Goal: Task Accomplishment & Management: Use online tool/utility

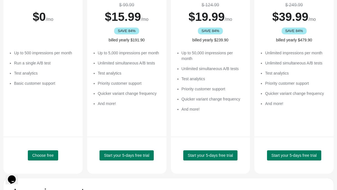
scroll to position [78, 0]
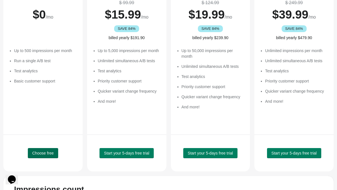
click at [51, 149] on button "Choose free" at bounding box center [43, 153] width 30 height 10
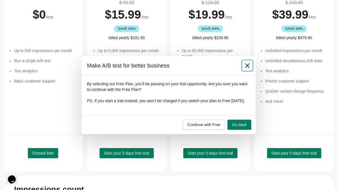
click at [248, 63] on icon at bounding box center [248, 66] width 6 height 6
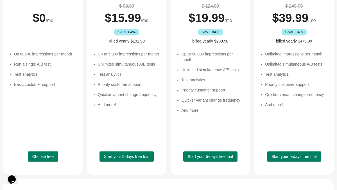
scroll to position [91, 0]
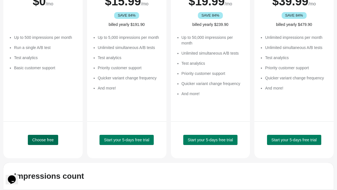
click at [42, 136] on button "Choose free" at bounding box center [43, 140] width 30 height 10
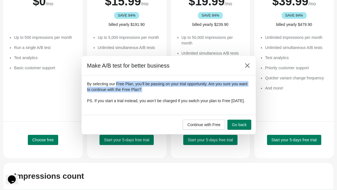
drag, startPoint x: 118, startPoint y: 80, endPoint x: 134, endPoint y: 91, distance: 19.3
click at [134, 91] on div "By selecting our Free Plan, you’ll be passing on your trial opportunity. Are yo…" at bounding box center [168, 92] width 163 height 22
drag, startPoint x: 151, startPoint y: 80, endPoint x: 163, endPoint y: 91, distance: 16.7
click at [163, 91] on div "By selecting our Free Plan, you’ll be passing on your trial opportunity. Are yo…" at bounding box center [168, 92] width 163 height 22
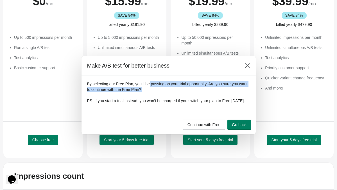
click at [163, 91] on div "By selecting our Free Plan, you’ll be passing on your trial opportunity. Are yo…" at bounding box center [168, 92] width 163 height 22
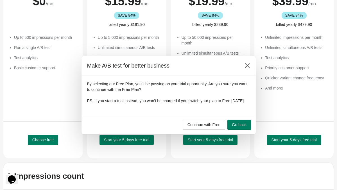
scroll to position [0, 0]
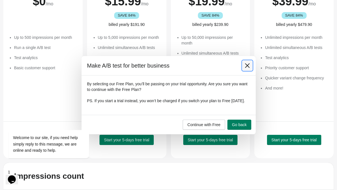
click at [249, 63] on icon at bounding box center [247, 65] width 4 height 4
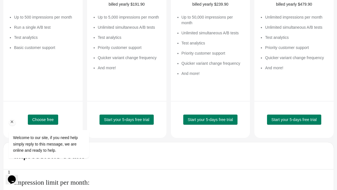
scroll to position [135, 0]
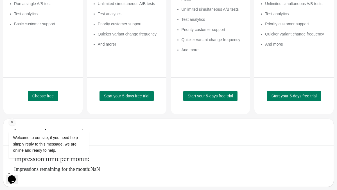
click at [12, 121] on icon "Chat attention grabber" at bounding box center [12, 121] width 5 height 5
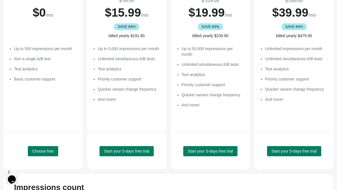
scroll to position [80, 0]
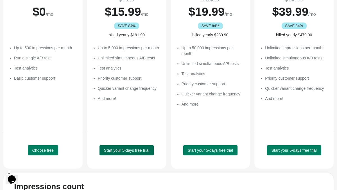
click at [139, 148] on span "Start your 5-days free trial" at bounding box center [126, 150] width 45 height 4
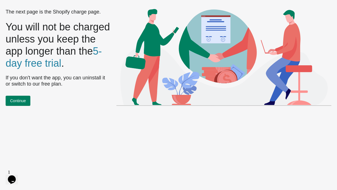
scroll to position [0, 0]
click at [24, 100] on span "Continue" at bounding box center [18, 100] width 16 height 4
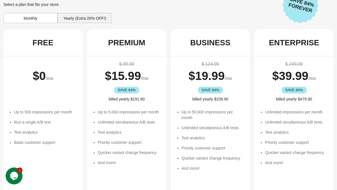
scroll to position [22, 0]
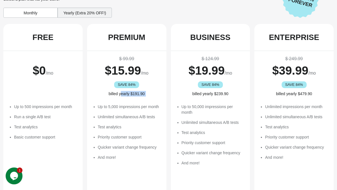
drag, startPoint x: 121, startPoint y: 93, endPoint x: 145, endPoint y: 105, distance: 26.9
click at [145, 105] on div "$ 99.99 $ 15.99 /mo SAVE 84% billed yearly $191.90 Up to 5,000 impressions per …" at bounding box center [126, 120] width 79 height 139
click at [145, 105] on li "Up to 5,000 impressions per month" at bounding box center [129, 107] width 63 height 6
click at [69, 15] on div "Yearly (Extra 20% OFF!)" at bounding box center [85, 13] width 54 height 10
click at [28, 17] on div "Monthly" at bounding box center [30, 13] width 54 height 10
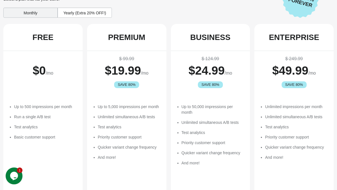
click at [59, 16] on div "Yearly (Extra 20% OFF!)" at bounding box center [85, 13] width 54 height 10
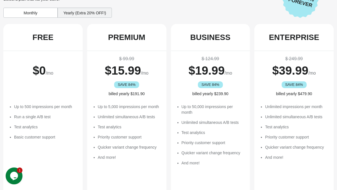
click at [25, 12] on div "Monthly" at bounding box center [30, 13] width 54 height 10
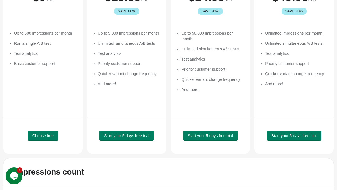
scroll to position [132, 0]
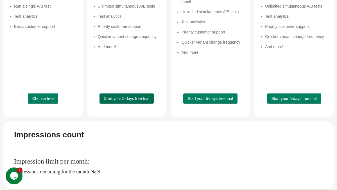
click at [128, 100] on span "Start your 5-days free trial" at bounding box center [126, 98] width 45 height 4
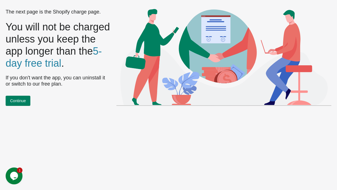
scroll to position [0, 0]
click at [18, 98] on span "Continue" at bounding box center [18, 100] width 16 height 4
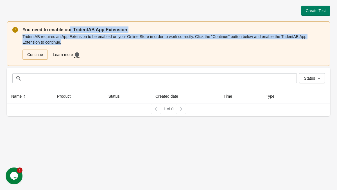
drag, startPoint x: 70, startPoint y: 31, endPoint x: 111, endPoint y: 48, distance: 44.6
click at [111, 48] on div "You need to enable our TridentAB App Extension TridentAB requires an App Extens…" at bounding box center [173, 43] width 302 height 34
click at [111, 48] on div "Continue Learn more Need more guidance? Click here to see a step-by-step video …" at bounding box center [172, 53] width 304 height 12
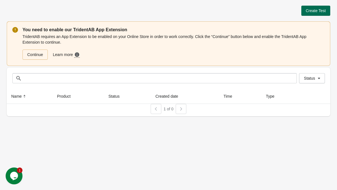
click at [317, 10] on span "Create Test" at bounding box center [316, 10] width 20 height 4
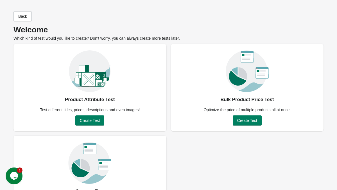
scroll to position [37, 0]
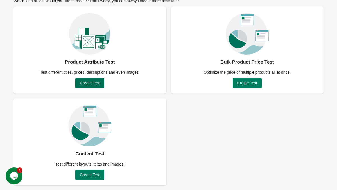
click at [90, 83] on span "Create Test" at bounding box center [90, 83] width 20 height 4
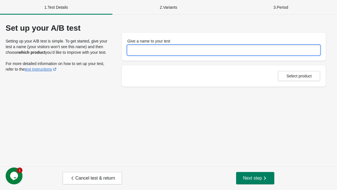
click at [151, 50] on input "Give a name to your test" at bounding box center [223, 50] width 193 height 10
type input "***"
click at [296, 75] on span "Select product" at bounding box center [298, 76] width 25 height 4
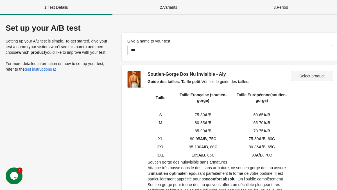
click at [320, 77] on span "Select product" at bounding box center [311, 76] width 25 height 4
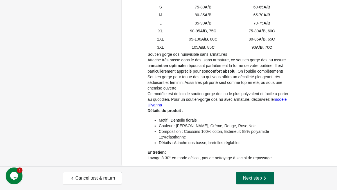
click at [258, 178] on span "Next step" at bounding box center [255, 178] width 25 height 6
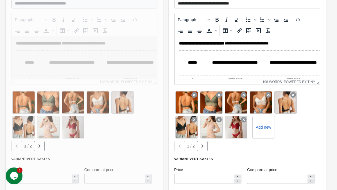
scroll to position [267, 0]
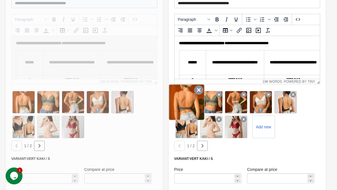
click at [198, 90] on icon at bounding box center [198, 89] width 9 height 9
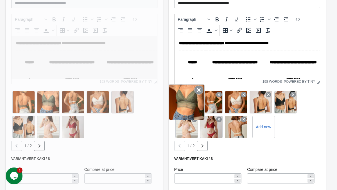
click at [194, 94] on icon at bounding box center [198, 89] width 9 height 9
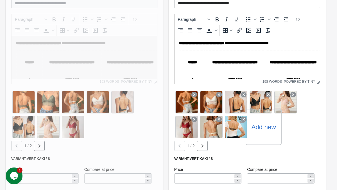
click at [264, 134] on div "Add new" at bounding box center [264, 127] width 36 height 36
click at [259, 125] on label "Add new" at bounding box center [263, 126] width 24 height 9
click at [0, 0] on input "Add new" at bounding box center [0, 0] width 0 height 0
click at [21, 105] on div at bounding box center [84, 188] width 157 height 404
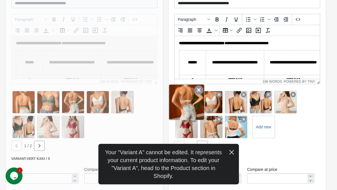
click at [184, 107] on div at bounding box center [187, 102] width 36 height 36
click at [187, 103] on div at bounding box center [187, 102] width 36 height 36
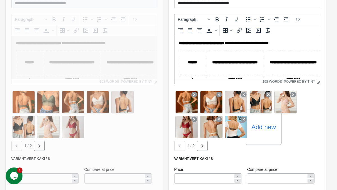
click at [265, 127] on label "Add new" at bounding box center [263, 126] width 24 height 9
click at [0, 0] on input "Add new" at bounding box center [0, 0] width 0 height 0
click at [264, 124] on label "Add new" at bounding box center [263, 126] width 24 height 9
click at [0, 0] on input "Add new" at bounding box center [0, 0] width 0 height 0
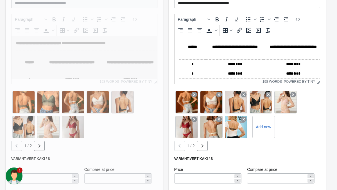
scroll to position [41, 0]
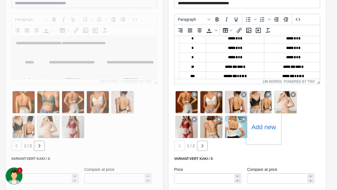
click at [267, 127] on label "Add new" at bounding box center [263, 126] width 24 height 9
click at [0, 0] on input "Add new" at bounding box center [0, 0] width 0 height 0
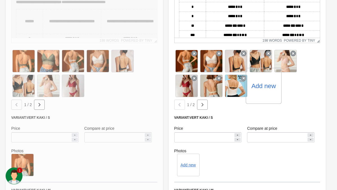
scroll to position [310, 0]
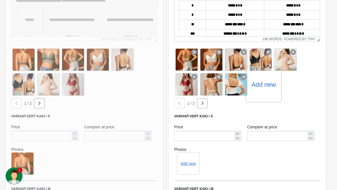
click at [263, 80] on label "Add new" at bounding box center [263, 84] width 24 height 9
click at [0, 0] on input "Add new" at bounding box center [0, 0] width 0 height 0
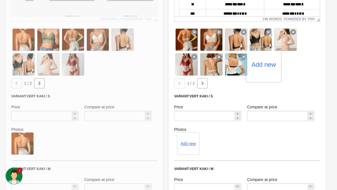
scroll to position [329, 0]
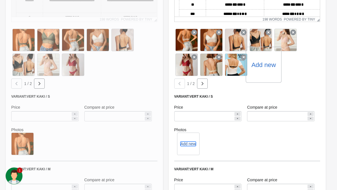
click at [193, 142] on button "Add new" at bounding box center [187, 143] width 15 height 4
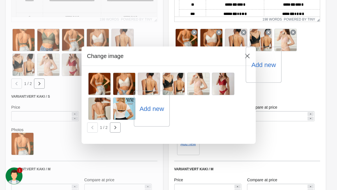
click at [150, 105] on label "Add new" at bounding box center [151, 108] width 24 height 9
click at [0, 0] on input "Add new" at bounding box center [0, 0] width 0 height 0
click at [114, 129] on icon "button" at bounding box center [115, 127] width 2 height 3
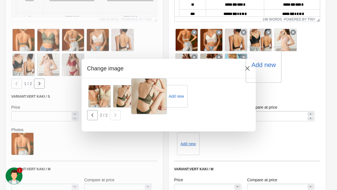
click at [148, 96] on div at bounding box center [149, 96] width 36 height 36
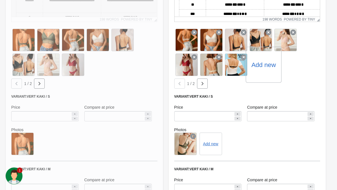
click at [193, 135] on icon at bounding box center [193, 136] width 6 height 6
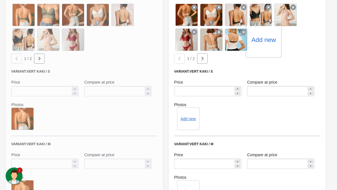
scroll to position [348, 0]
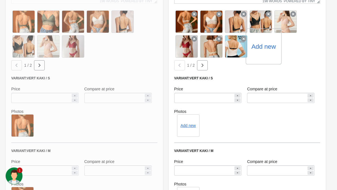
click at [262, 47] on label "Add new" at bounding box center [263, 46] width 24 height 9
click at [0, 0] on input "Add new" at bounding box center [0, 0] width 0 height 0
click at [202, 66] on icon "button" at bounding box center [203, 65] width 2 height 3
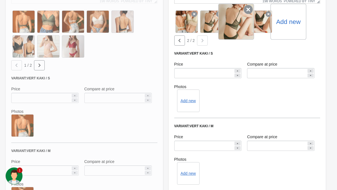
click at [248, 10] on icon at bounding box center [248, 9] width 9 height 9
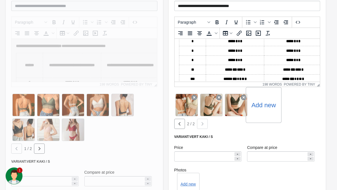
scroll to position [268, 0]
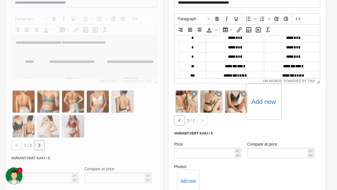
click at [38, 146] on icon "button" at bounding box center [40, 145] width 6 height 6
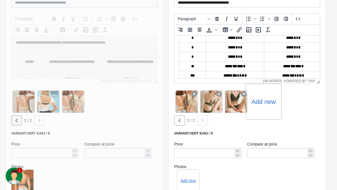
click at [14, 122] on icon "button" at bounding box center [17, 120] width 6 height 6
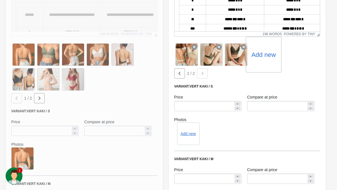
scroll to position [325, 0]
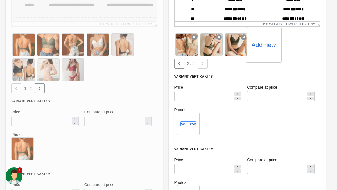
click at [188, 124] on button "Add new" at bounding box center [187, 123] width 15 height 4
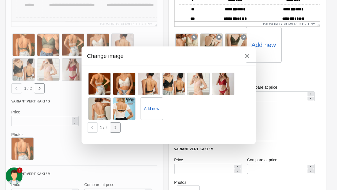
click at [116, 125] on icon "button" at bounding box center [115, 128] width 6 height 6
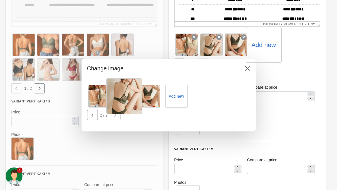
click at [124, 105] on div at bounding box center [124, 96] width 36 height 36
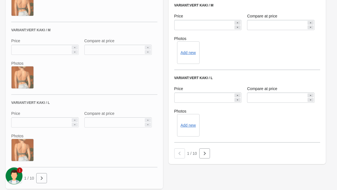
scroll to position [484, 0]
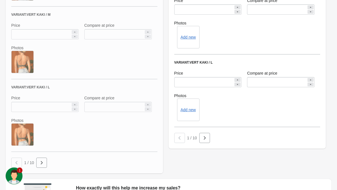
click at [187, 41] on div "Add new" at bounding box center [188, 37] width 22 height 22
click at [188, 39] on button "Add new" at bounding box center [187, 37] width 15 height 4
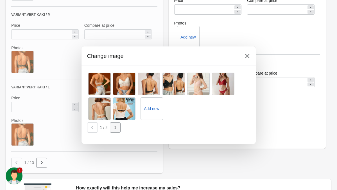
click at [117, 128] on icon "button" at bounding box center [115, 128] width 6 height 6
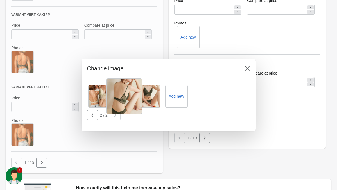
click at [122, 102] on div at bounding box center [124, 96] width 36 height 36
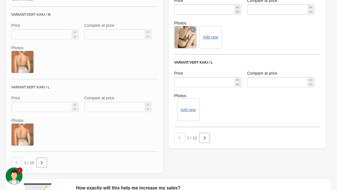
click at [188, 112] on div "Add new" at bounding box center [188, 109] width 22 height 22
click at [187, 109] on button "Add new" at bounding box center [187, 109] width 15 height 4
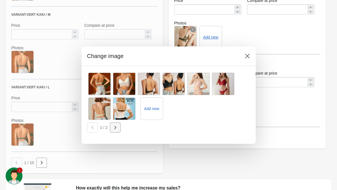
click at [116, 129] on icon "button" at bounding box center [115, 128] width 6 height 6
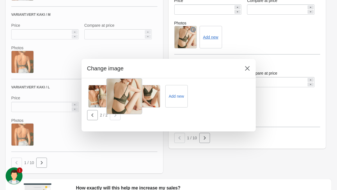
click at [124, 104] on div at bounding box center [124, 96] width 36 height 36
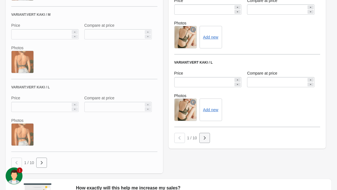
click at [204, 137] on icon "button" at bounding box center [205, 137] width 2 height 3
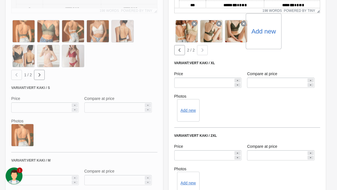
scroll to position [341, 0]
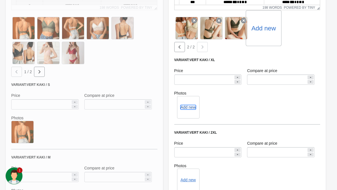
click at [188, 106] on button "Add new" at bounding box center [187, 107] width 15 height 4
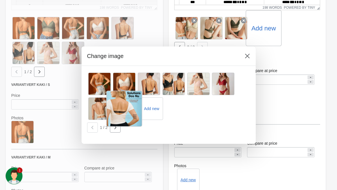
click at [116, 126] on div at bounding box center [124, 109] width 36 height 36
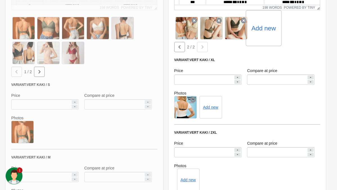
click at [195, 97] on icon at bounding box center [193, 100] width 6 height 6
click at [187, 105] on button "Add new" at bounding box center [187, 107] width 15 height 4
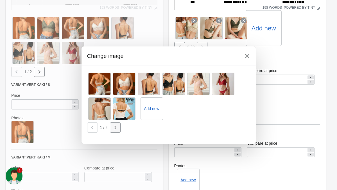
click at [115, 129] on icon "button" at bounding box center [115, 128] width 6 height 6
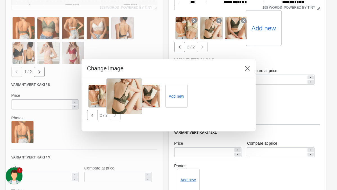
click at [125, 98] on div at bounding box center [124, 96] width 36 height 36
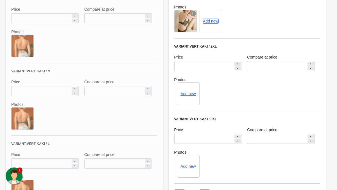
scroll to position [462, 0]
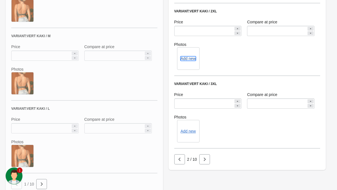
click at [190, 58] on button "Add new" at bounding box center [187, 58] width 15 height 4
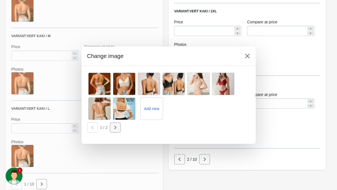
click at [116, 130] on icon "button" at bounding box center [115, 128] width 6 height 6
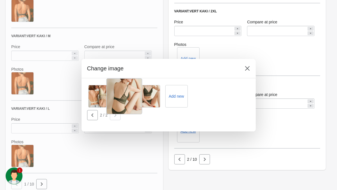
click at [121, 99] on div at bounding box center [124, 96] width 36 height 36
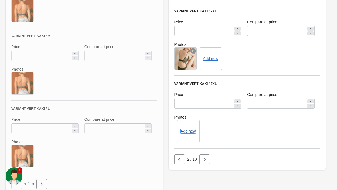
click at [188, 133] on button "Add new" at bounding box center [187, 131] width 15 height 4
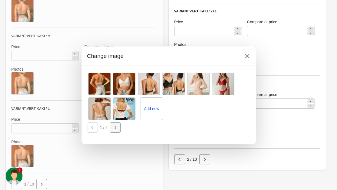
click at [114, 128] on icon "button" at bounding box center [115, 128] width 6 height 6
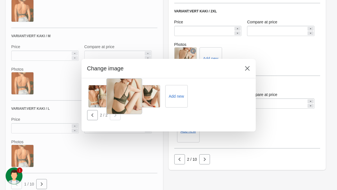
click at [122, 102] on div at bounding box center [124, 96] width 36 height 36
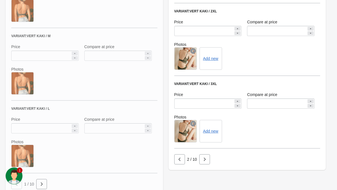
click at [206, 153] on div "2 / 10" at bounding box center [246, 158] width 148 height 12
click at [206, 157] on icon "button" at bounding box center [205, 159] width 6 height 6
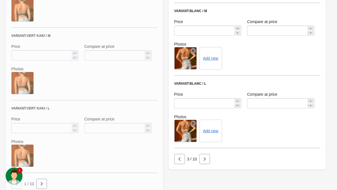
scroll to position [474, 0]
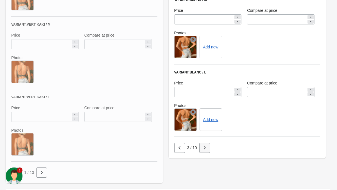
click at [205, 148] on icon "button" at bounding box center [205, 147] width 2 height 3
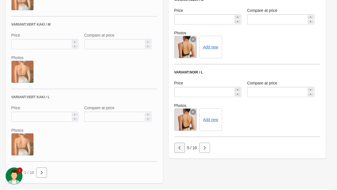
click at [179, 149] on icon "button" at bounding box center [180, 148] width 6 height 6
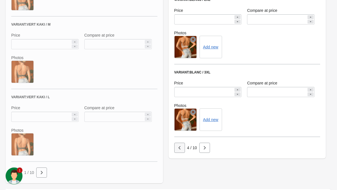
click at [179, 149] on icon "button" at bounding box center [180, 148] width 6 height 6
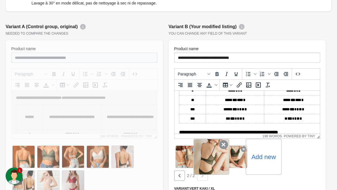
scroll to position [238, 0]
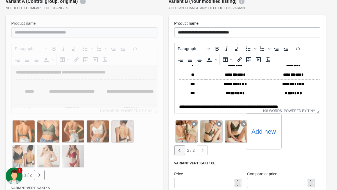
click at [176, 151] on button "button" at bounding box center [179, 150] width 11 height 10
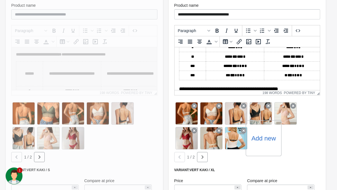
scroll to position [256, 0]
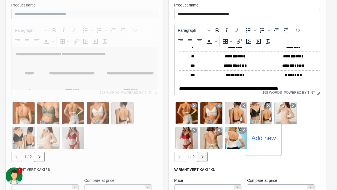
click at [204, 158] on icon "button" at bounding box center [203, 157] width 6 height 6
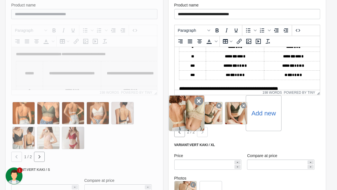
drag, startPoint x: 210, startPoint y: 116, endPoint x: 177, endPoint y: 116, distance: 33.2
click at [177, 116] on div "Add new" at bounding box center [247, 113] width 146 height 25
drag, startPoint x: 217, startPoint y: 116, endPoint x: 187, endPoint y: 115, distance: 29.8
click at [188, 115] on div "Add new" at bounding box center [247, 113] width 146 height 25
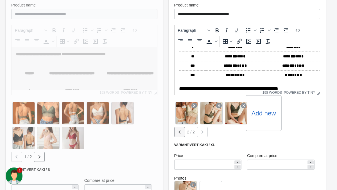
click at [177, 129] on icon "button" at bounding box center [180, 132] width 6 height 6
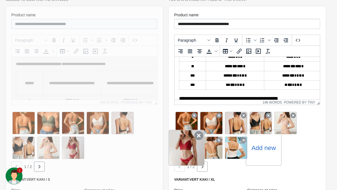
scroll to position [245, 0]
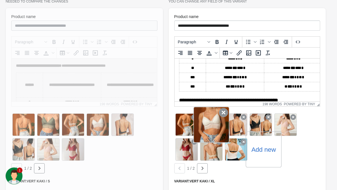
drag, startPoint x: 187, startPoint y: 129, endPoint x: 216, endPoint y: 142, distance: 31.8
click at [216, 142] on div "Add new" at bounding box center [247, 136] width 146 height 49
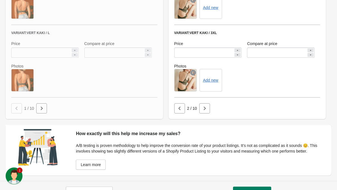
scroll to position [558, 0]
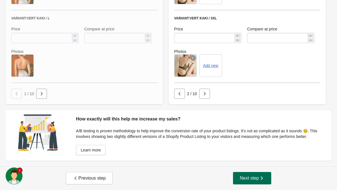
click at [248, 177] on span "Next step" at bounding box center [252, 178] width 25 height 6
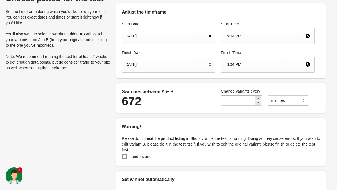
scroll to position [31, 0]
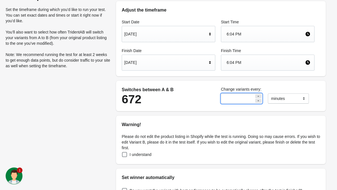
drag, startPoint x: 231, startPoint y: 98, endPoint x: 215, endPoint y: 97, distance: 16.1
click at [219, 98] on div "**" at bounding box center [241, 99] width 47 height 16
type input "**"
click at [188, 91] on div "Switches between A & B" at bounding box center [169, 89] width 94 height 7
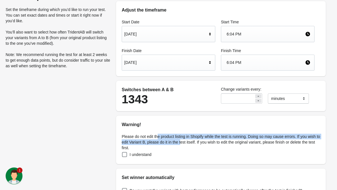
drag, startPoint x: 158, startPoint y: 135, endPoint x: 197, endPoint y: 146, distance: 40.3
click at [197, 145] on p "Please do not edit the product listing in Shopify while the test is running. Do…" at bounding box center [221, 142] width 198 height 17
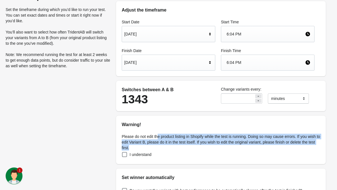
click at [197, 146] on p "Please do not edit the product listing in Shopify while the test is running. Do…" at bounding box center [221, 142] width 198 height 17
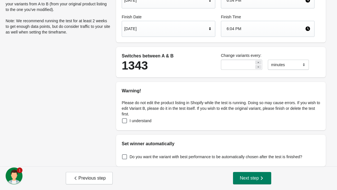
scroll to position [65, 0]
click at [144, 122] on span "I understand" at bounding box center [141, 121] width 22 height 6
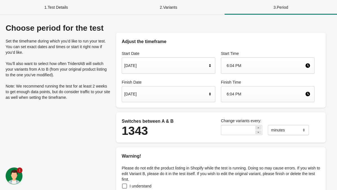
scroll to position [65, 0]
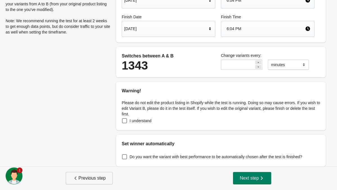
click at [98, 176] on span "Previous step" at bounding box center [89, 178] width 33 height 6
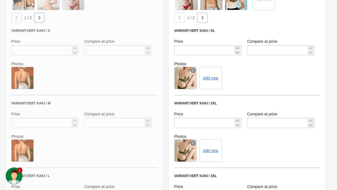
scroll to position [558, 0]
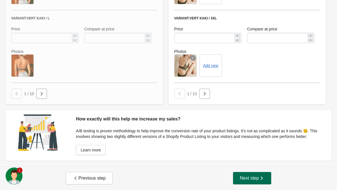
click at [248, 182] on button "Next step" at bounding box center [252, 178] width 38 height 12
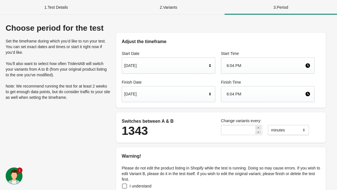
scroll to position [65, 0]
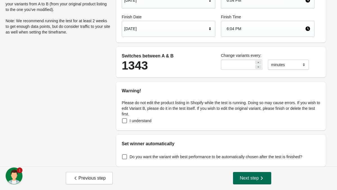
click at [251, 178] on span "Next step" at bounding box center [252, 178] width 25 height 6
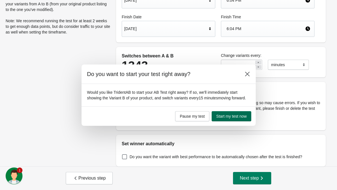
click at [239, 117] on span "Start my test now" at bounding box center [231, 116] width 30 height 4
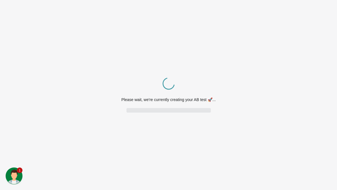
scroll to position [0, 0]
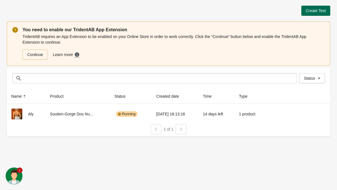
click at [313, 12] on span "Create Test" at bounding box center [316, 10] width 20 height 4
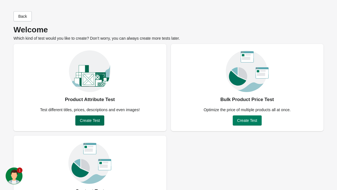
click at [99, 122] on span "Create Test" at bounding box center [90, 120] width 20 height 4
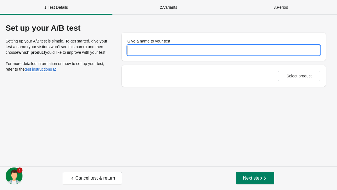
click at [154, 46] on input "Give a name to your test" at bounding box center [223, 50] width 193 height 10
type input "******"
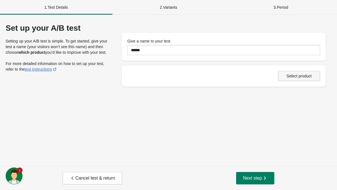
click at [290, 75] on span "Select product" at bounding box center [298, 76] width 25 height 4
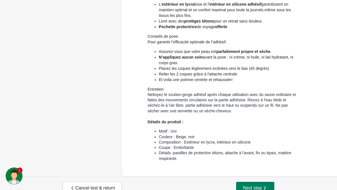
scroll to position [246, 0]
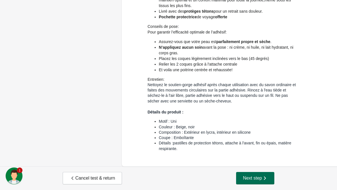
click at [257, 175] on span "Next step" at bounding box center [255, 178] width 25 height 6
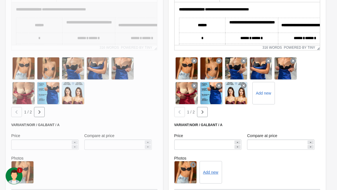
scroll to position [429, 0]
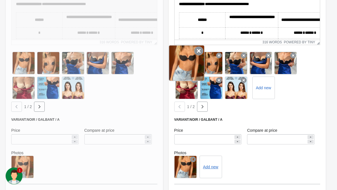
drag, startPoint x: 234, startPoint y: 68, endPoint x: 183, endPoint y: 70, distance: 51.2
click at [184, 70] on div "Add new" at bounding box center [247, 75] width 146 height 49
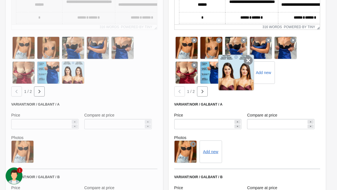
scroll to position [446, 0]
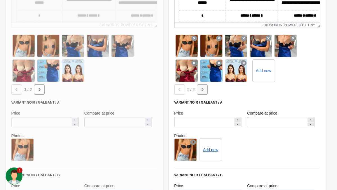
click at [203, 92] on icon "button" at bounding box center [203, 90] width 6 height 6
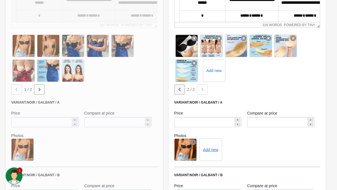
click at [181, 92] on icon "button" at bounding box center [180, 90] width 6 height 6
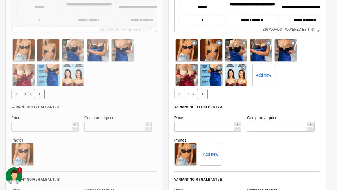
scroll to position [441, 0]
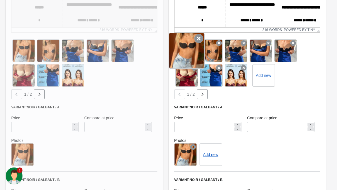
click at [197, 43] on icon at bounding box center [198, 38] width 9 height 9
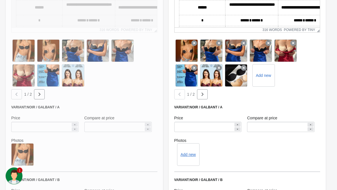
click at [197, 45] on icon at bounding box center [194, 43] width 6 height 6
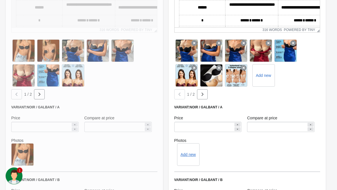
click at [189, 162] on div "Add new" at bounding box center [188, 154] width 22 height 22
click at [187, 157] on button "Add new" at bounding box center [187, 154] width 15 height 4
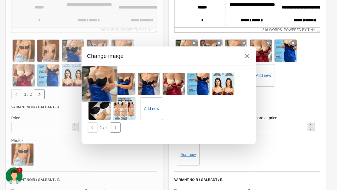
click at [103, 82] on div at bounding box center [100, 84] width 36 height 36
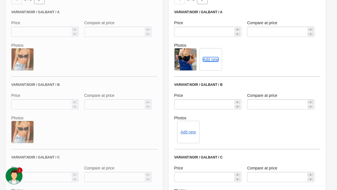
scroll to position [596, 0]
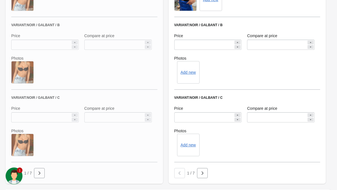
click at [189, 82] on div "Add new" at bounding box center [188, 72] width 22 height 22
click at [188, 74] on button "Add new" at bounding box center [187, 72] width 15 height 4
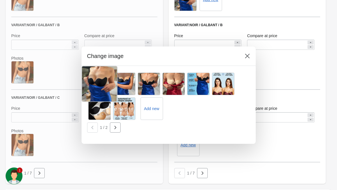
click at [100, 86] on div at bounding box center [100, 84] width 36 height 36
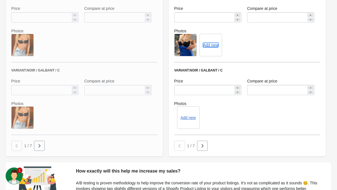
scroll to position [664, 0]
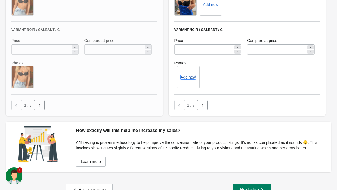
click at [187, 79] on button "Add new" at bounding box center [187, 77] width 15 height 4
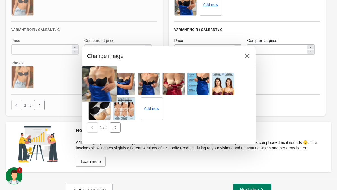
click at [95, 79] on div at bounding box center [100, 84] width 36 height 36
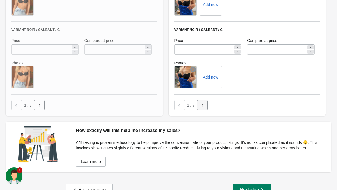
click at [202, 108] on icon "button" at bounding box center [203, 105] width 6 height 6
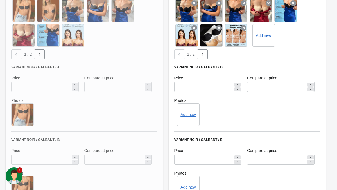
scroll to position [517, 0]
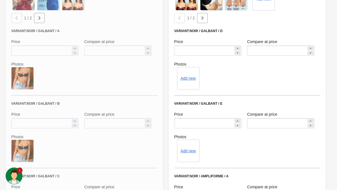
click at [192, 87] on div "Add new" at bounding box center [188, 78] width 22 height 22
click at [188, 80] on button "Add new" at bounding box center [187, 78] width 15 height 4
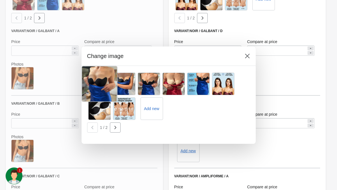
click at [101, 87] on div at bounding box center [100, 84] width 36 height 36
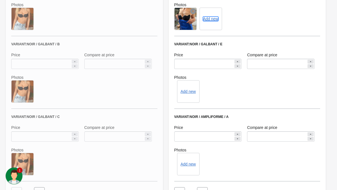
scroll to position [584, 0]
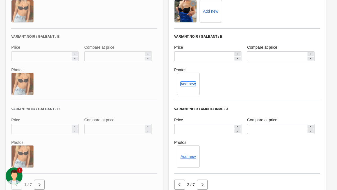
click at [186, 86] on button "Add new" at bounding box center [187, 84] width 15 height 4
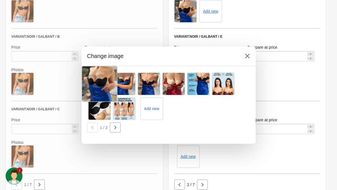
click at [98, 87] on div at bounding box center [100, 84] width 36 height 36
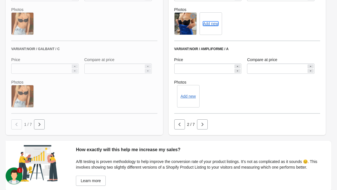
scroll to position [657, 0]
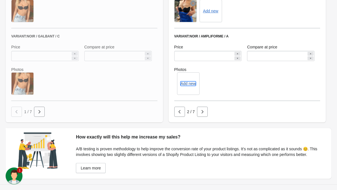
click at [187, 86] on button "Add new" at bounding box center [187, 83] width 15 height 4
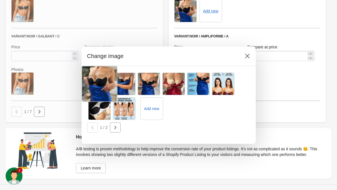
click at [103, 84] on div at bounding box center [100, 84] width 36 height 36
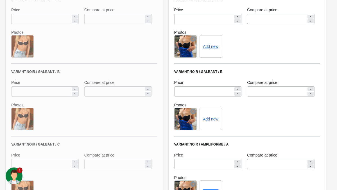
scroll to position [625, 0]
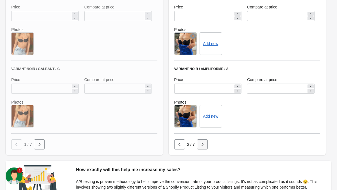
click at [203, 147] on icon "button" at bounding box center [203, 144] width 6 height 6
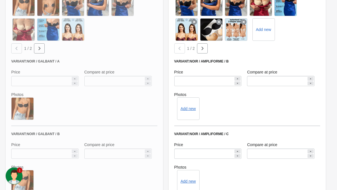
scroll to position [492, 0]
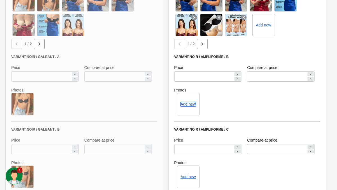
click at [188, 106] on button "Add new" at bounding box center [187, 104] width 15 height 4
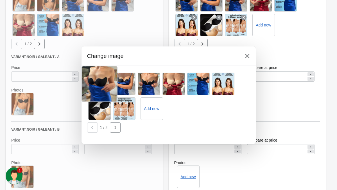
click at [99, 81] on div at bounding box center [100, 84] width 36 height 36
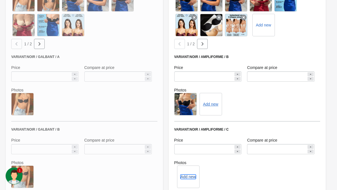
click at [186, 179] on button "Add new" at bounding box center [187, 176] width 15 height 4
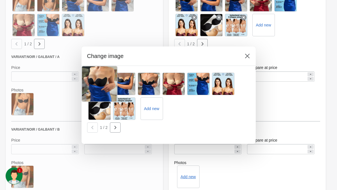
click at [97, 83] on div at bounding box center [100, 84] width 36 height 36
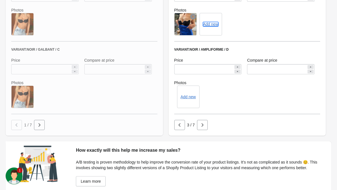
scroll to position [651, 0]
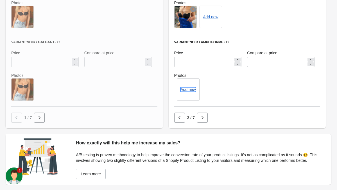
click at [187, 92] on button "Add new" at bounding box center [187, 89] width 15 height 4
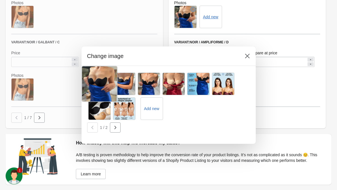
click at [100, 85] on div at bounding box center [100, 84] width 36 height 36
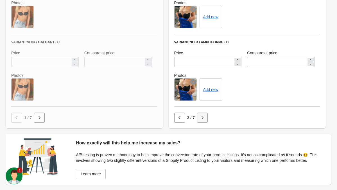
click at [204, 120] on icon "button" at bounding box center [203, 118] width 6 height 6
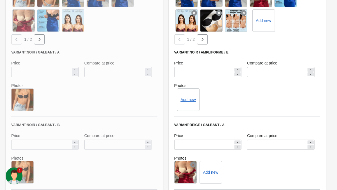
scroll to position [484, 0]
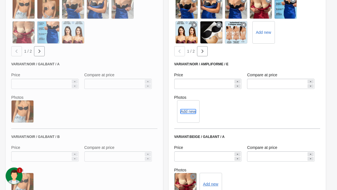
click at [191, 114] on button "Add new" at bounding box center [187, 111] width 15 height 4
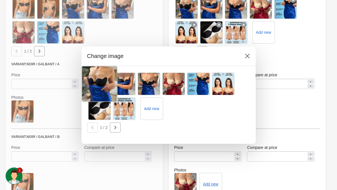
click at [101, 84] on div at bounding box center [100, 84] width 36 height 36
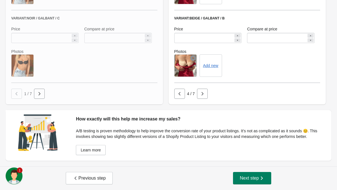
scroll to position [686, 0]
click at [250, 179] on span "Next step" at bounding box center [252, 178] width 25 height 6
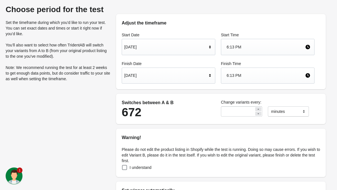
scroll to position [31, 0]
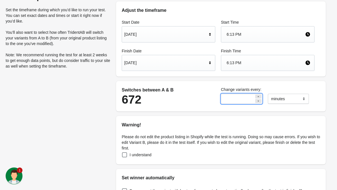
drag, startPoint x: 232, startPoint y: 98, endPoint x: 214, endPoint y: 98, distance: 18.0
click at [218, 98] on div "**" at bounding box center [241, 99] width 47 height 16
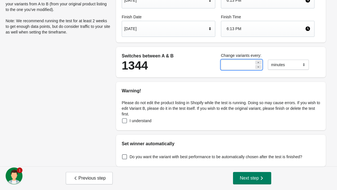
type input "**"
click at [141, 121] on span "I understand" at bounding box center [141, 121] width 22 height 6
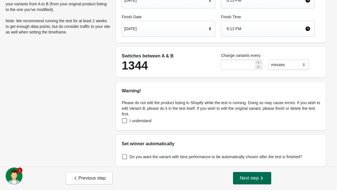
click at [254, 181] on button "Next step" at bounding box center [252, 178] width 38 height 12
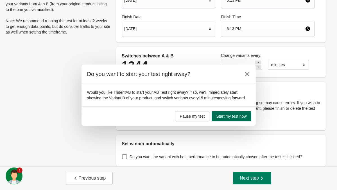
click at [232, 118] on span "Start my test now" at bounding box center [231, 116] width 30 height 4
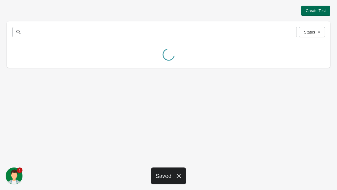
click at [316, 12] on span "Create Test" at bounding box center [316, 10] width 20 height 4
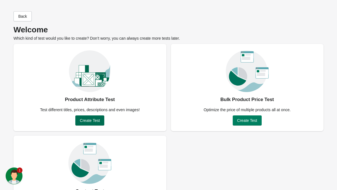
click at [89, 121] on span "Create Test" at bounding box center [90, 120] width 20 height 4
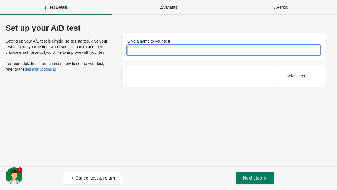
click at [155, 50] on input "Give a name to your test" at bounding box center [223, 50] width 193 height 10
type input "**********"
click at [276, 100] on div "**********" at bounding box center [168, 90] width 337 height 151
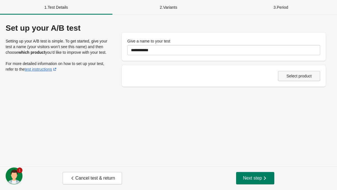
click at [293, 75] on span "Select product" at bounding box center [298, 76] width 25 height 4
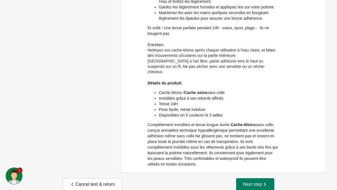
scroll to position [235, 0]
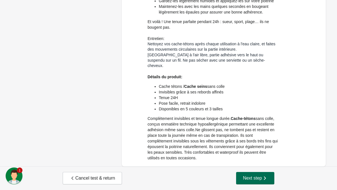
click at [252, 178] on span "Next step" at bounding box center [255, 178] width 25 height 6
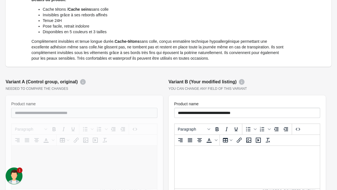
scroll to position [0, 0]
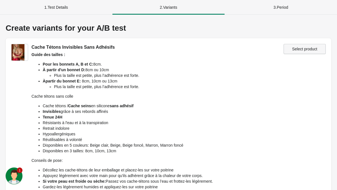
click at [299, 49] on span "Select product" at bounding box center [304, 49] width 25 height 4
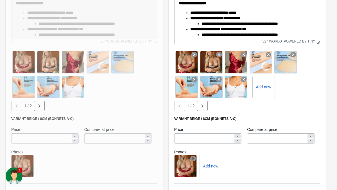
scroll to position [386, 0]
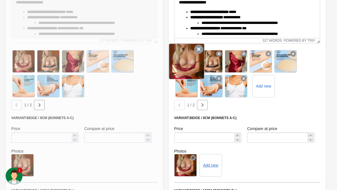
click at [196, 50] on icon at bounding box center [198, 49] width 9 height 9
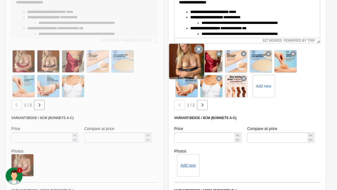
click at [198, 50] on icon at bounding box center [198, 49] width 9 height 9
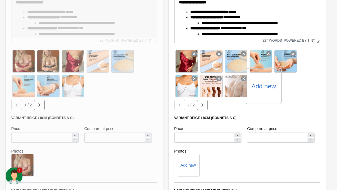
click at [264, 85] on label "Add new" at bounding box center [263, 86] width 24 height 9
click at [0, 0] on input "Add new" at bounding box center [0, 0] width 0 height 0
click at [263, 87] on label "Add new" at bounding box center [263, 86] width 24 height 9
click at [0, 0] on input "Add new" at bounding box center [0, 0] width 0 height 0
click at [268, 86] on label "Add new" at bounding box center [263, 86] width 24 height 9
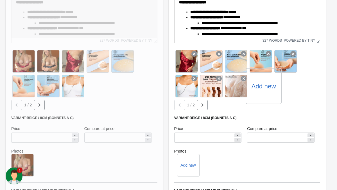
click at [0, 0] on input "Add new" at bounding box center [0, 0] width 0 height 0
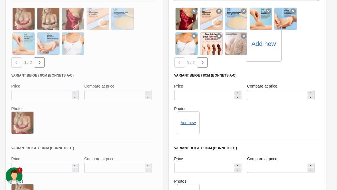
scroll to position [431, 0]
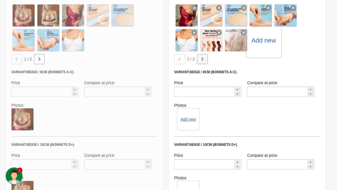
click at [202, 58] on icon "button" at bounding box center [203, 58] width 2 height 3
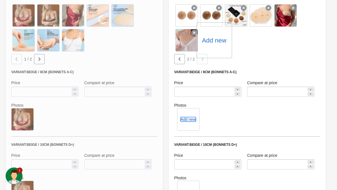
click at [187, 119] on button "Add new" at bounding box center [187, 119] width 15 height 4
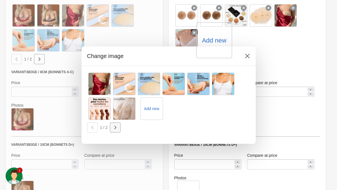
click at [113, 127] on icon "button" at bounding box center [115, 128] width 6 height 6
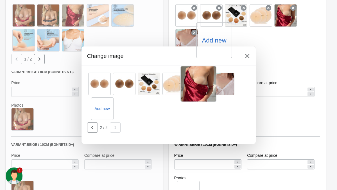
click at [198, 87] on div at bounding box center [198, 84] width 36 height 36
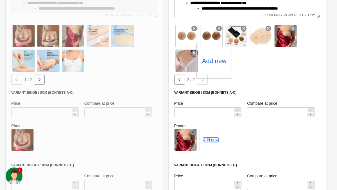
scroll to position [381, 0]
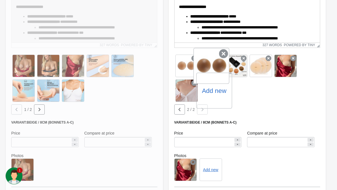
drag, startPoint x: 281, startPoint y: 67, endPoint x: 200, endPoint y: 69, distance: 81.5
click at [200, 69] on div "Add new" at bounding box center [247, 77] width 146 height 49
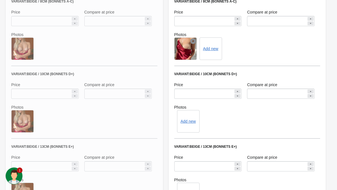
scroll to position [528, 0]
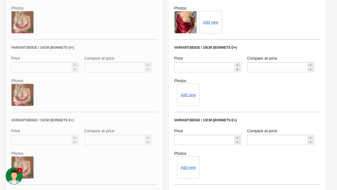
click at [187, 98] on div "Add new" at bounding box center [188, 94] width 22 height 22
click at [187, 93] on button "Add new" at bounding box center [187, 94] width 15 height 4
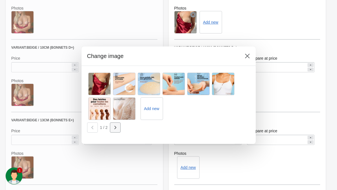
click at [113, 128] on icon "button" at bounding box center [115, 128] width 6 height 6
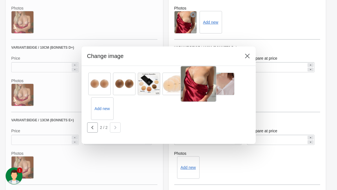
click at [198, 82] on div at bounding box center [198, 84] width 36 height 36
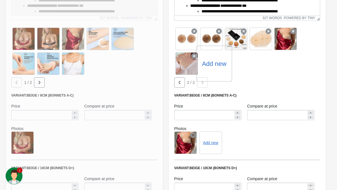
scroll to position [408, 0]
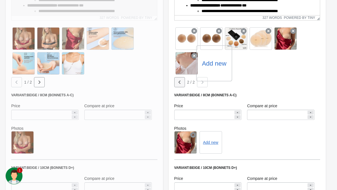
click at [180, 83] on icon "button" at bounding box center [179, 81] width 2 height 3
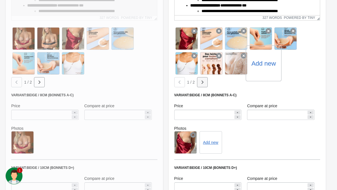
click at [205, 82] on button "button" at bounding box center [202, 82] width 11 height 10
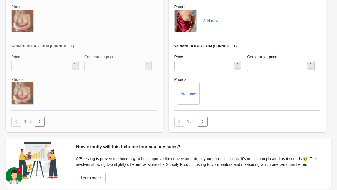
scroll to position [614, 0]
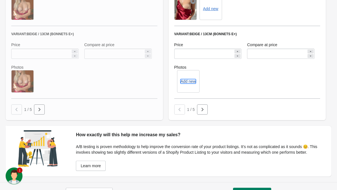
click at [189, 82] on button "Add new" at bounding box center [187, 81] width 15 height 4
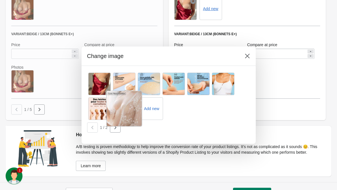
drag, startPoint x: 91, startPoint y: 84, endPoint x: 132, endPoint y: 125, distance: 57.0
click at [132, 121] on div "Add new" at bounding box center [168, 95] width 163 height 49
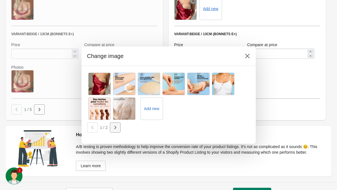
click at [119, 125] on button "button" at bounding box center [115, 127] width 11 height 10
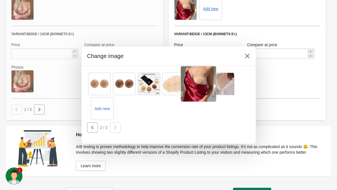
click at [199, 89] on div at bounding box center [198, 84] width 36 height 36
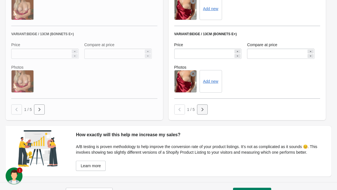
click at [202, 109] on icon "button" at bounding box center [203, 109] width 2 height 3
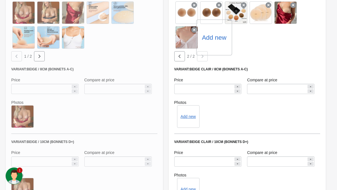
scroll to position [454, 0]
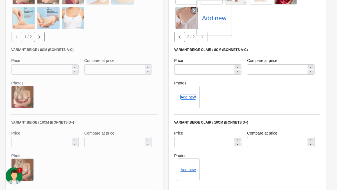
click at [191, 96] on button "Add new" at bounding box center [187, 97] width 15 height 4
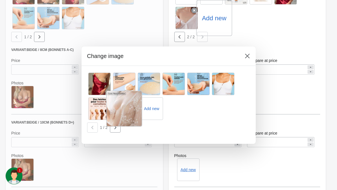
click at [114, 125] on div at bounding box center [124, 109] width 36 height 36
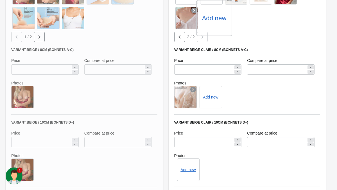
click at [187, 94] on div at bounding box center [185, 97] width 22 height 22
click at [192, 88] on icon at bounding box center [193, 90] width 6 height 6
click at [184, 95] on button "Add new" at bounding box center [187, 97] width 15 height 4
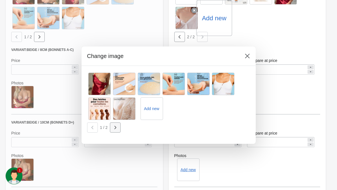
click at [112, 129] on icon "button" at bounding box center [115, 128] width 6 height 6
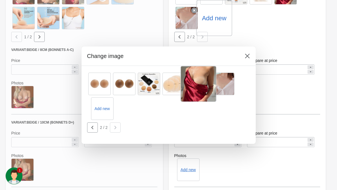
click at [194, 83] on div at bounding box center [198, 84] width 36 height 36
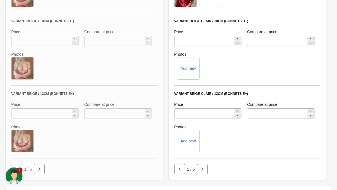
scroll to position [559, 0]
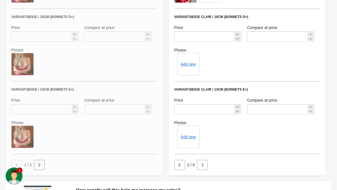
click at [189, 67] on div "Add new" at bounding box center [188, 64] width 22 height 22
click at [188, 63] on button "Add new" at bounding box center [187, 64] width 15 height 4
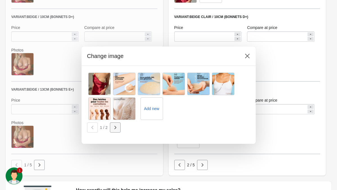
click at [117, 129] on icon "button" at bounding box center [115, 128] width 6 height 6
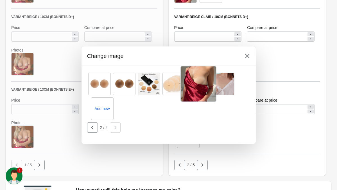
click at [197, 86] on div at bounding box center [198, 84] width 36 height 36
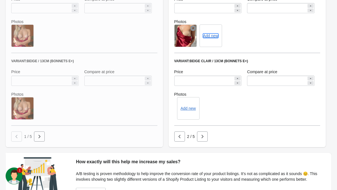
scroll to position [605, 0]
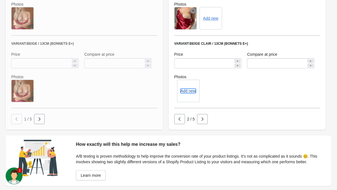
click at [186, 92] on button "Add new" at bounding box center [187, 91] width 15 height 4
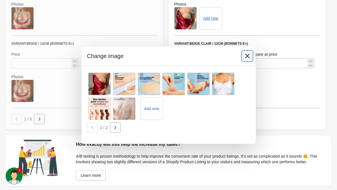
click at [246, 56] on icon at bounding box center [247, 55] width 4 height 4
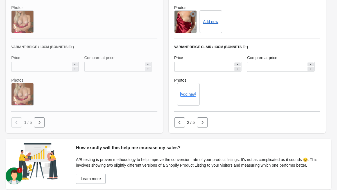
scroll to position [618, 0]
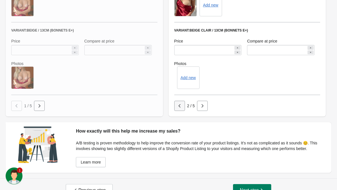
click at [179, 103] on icon "button" at bounding box center [180, 106] width 6 height 6
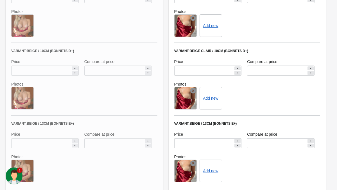
scroll to position [616, 0]
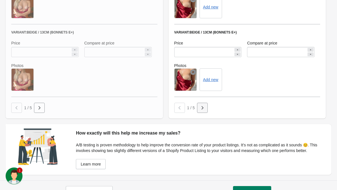
click at [205, 110] on icon "button" at bounding box center [203, 108] width 6 height 6
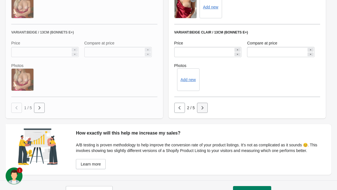
click at [205, 110] on icon "button" at bounding box center [203, 108] width 6 height 6
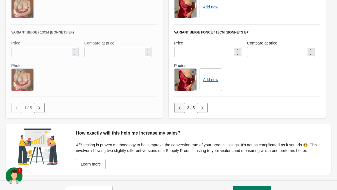
click at [180, 110] on icon "button" at bounding box center [180, 108] width 6 height 6
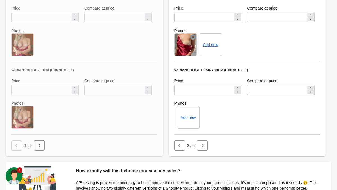
scroll to position [603, 0]
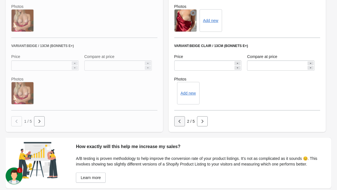
click at [180, 125] on button "button" at bounding box center [179, 121] width 11 height 10
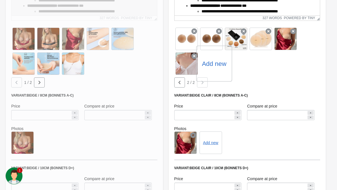
scroll to position [403, 0]
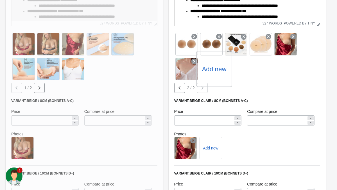
click at [193, 139] on icon at bounding box center [193, 140] width 6 height 6
click at [184, 150] on button "Add new" at bounding box center [187, 148] width 15 height 4
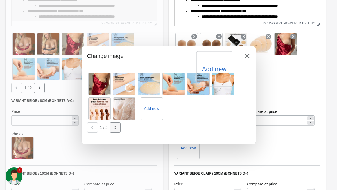
click at [114, 128] on icon "button" at bounding box center [115, 128] width 6 height 6
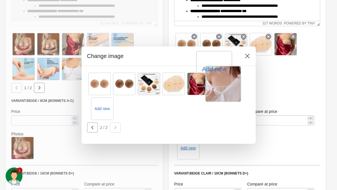
click at [223, 87] on div at bounding box center [223, 84] width 36 height 36
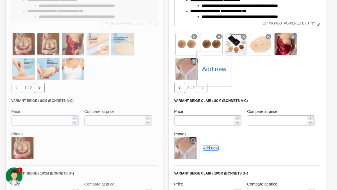
scroll to position [445, 0]
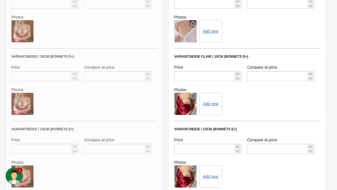
click at [212, 106] on div "Add new" at bounding box center [211, 103] width 22 height 22
click at [211, 104] on button "Add new" at bounding box center [210, 103] width 15 height 4
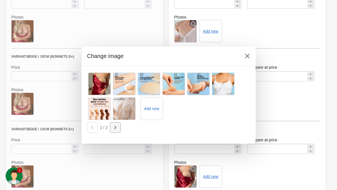
click at [116, 130] on button "button" at bounding box center [115, 127] width 11 height 10
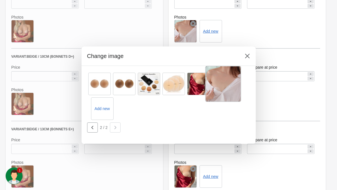
click at [221, 91] on div at bounding box center [223, 84] width 36 height 36
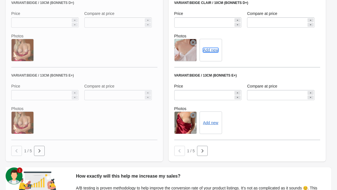
scroll to position [588, 0]
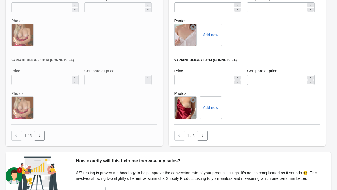
click at [190, 101] on icon at bounding box center [193, 100] width 6 height 6
click at [187, 108] on button "Add new" at bounding box center [187, 107] width 15 height 4
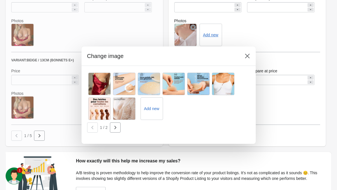
click at [115, 132] on section "Add new 1 / 2" at bounding box center [169, 105] width 174 height 78
click at [115, 129] on icon "button" at bounding box center [115, 128] width 6 height 6
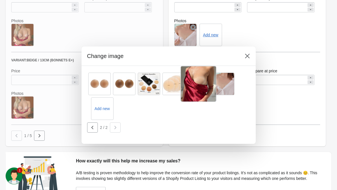
click at [202, 87] on div at bounding box center [198, 84] width 36 height 36
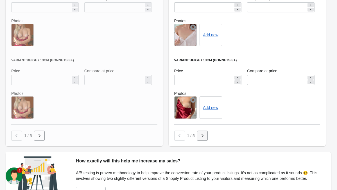
click at [201, 139] on button "button" at bounding box center [202, 135] width 11 height 10
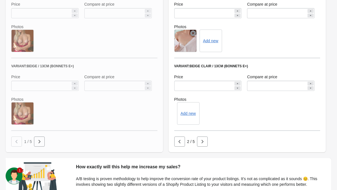
scroll to position [582, 0]
click at [192, 115] on button "Add new" at bounding box center [187, 113] width 15 height 4
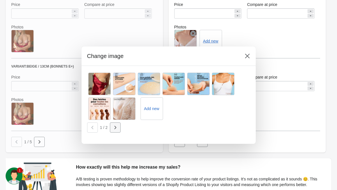
click at [113, 129] on icon "button" at bounding box center [115, 128] width 6 height 6
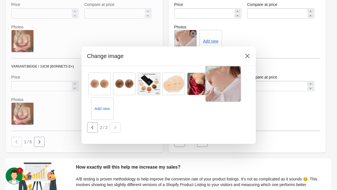
click at [226, 91] on div at bounding box center [223, 84] width 36 height 36
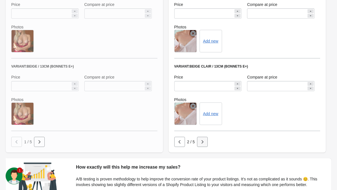
click at [203, 145] on button "button" at bounding box center [202, 142] width 11 height 10
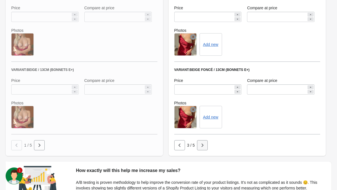
scroll to position [604, 0]
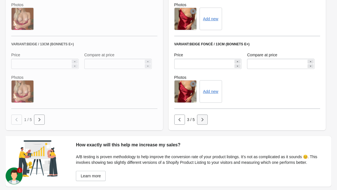
click at [203, 121] on icon "button" at bounding box center [203, 120] width 6 height 6
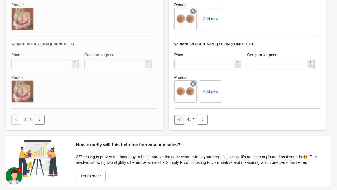
click at [182, 121] on button "button" at bounding box center [179, 119] width 11 height 10
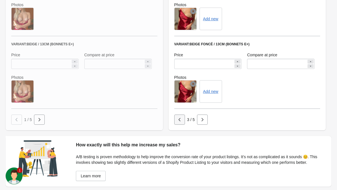
click at [182, 121] on button "button" at bounding box center [179, 119] width 11 height 10
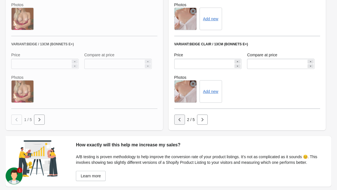
click at [182, 121] on button "button" at bounding box center [179, 119] width 11 height 10
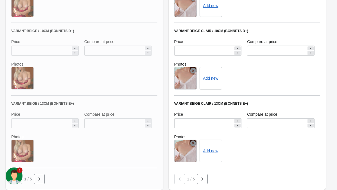
scroll to position [568, 0]
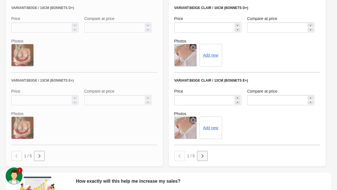
click at [201, 158] on icon "button" at bounding box center [203, 156] width 6 height 6
click at [179, 159] on button "button" at bounding box center [179, 156] width 11 height 10
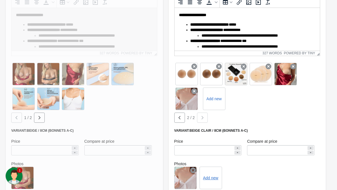
scroll to position [374, 0]
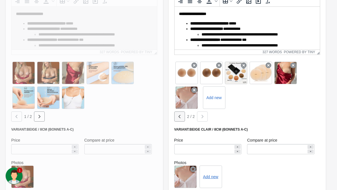
click at [180, 118] on icon "button" at bounding box center [180, 117] width 6 height 6
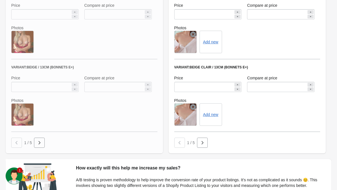
scroll to position [636, 0]
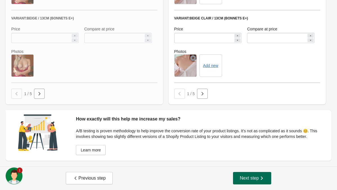
click at [248, 180] on span "Next step" at bounding box center [252, 178] width 25 height 6
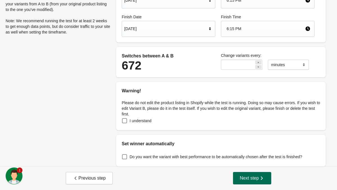
scroll to position [0, 0]
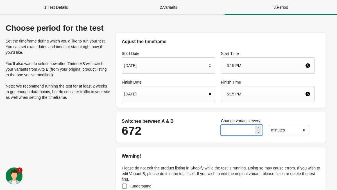
drag, startPoint x: 234, startPoint y: 130, endPoint x: 199, endPoint y: 130, distance: 35.1
click at [199, 130] on div "Switches between A & B 672 Change variants every: ** ******* ***** **** minutes" at bounding box center [218, 127] width 198 height 25
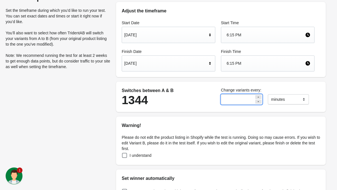
scroll to position [65, 0]
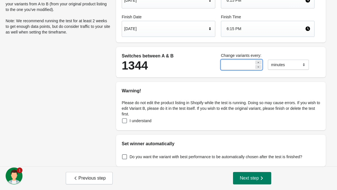
type input "**"
click at [140, 120] on span "I understand" at bounding box center [141, 121] width 22 height 6
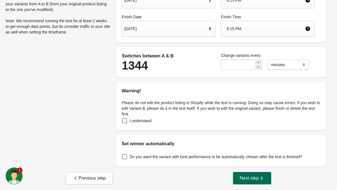
click at [246, 177] on span "Next step" at bounding box center [252, 178] width 25 height 6
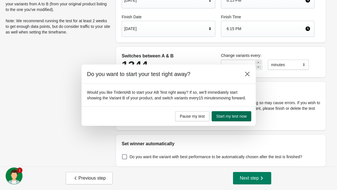
click at [236, 118] on span "Start my test now" at bounding box center [231, 116] width 30 height 4
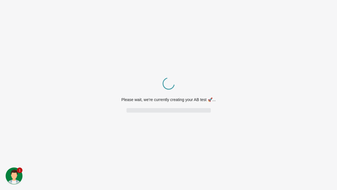
scroll to position [0, 0]
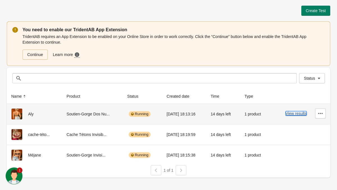
click at [302, 113] on button "View results" at bounding box center [296, 113] width 21 height 4
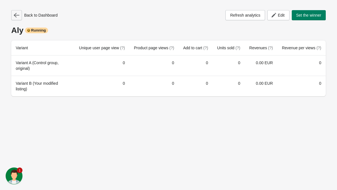
click at [17, 16] on icon "button" at bounding box center [17, 15] width 6 height 6
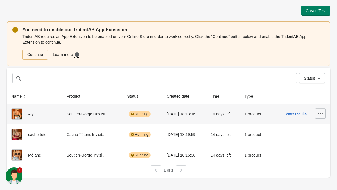
click at [317, 114] on button "button" at bounding box center [320, 113] width 11 height 10
click at [313, 141] on span "View Product Page" at bounding box center [304, 140] width 33 height 6
click at [293, 150] on span "Pause" at bounding box center [304, 151] width 33 height 6
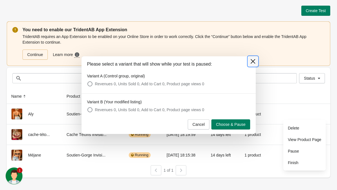
click at [250, 60] on icon at bounding box center [253, 61] width 6 height 6
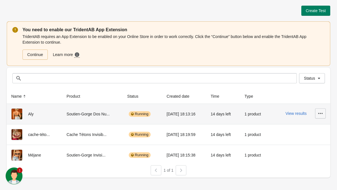
click at [320, 114] on icon "button" at bounding box center [321, 113] width 6 height 6
click at [298, 153] on span "Pause" at bounding box center [304, 151] width 33 height 6
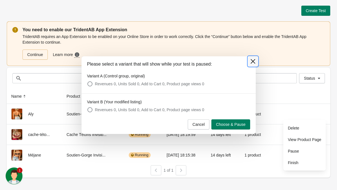
click at [251, 60] on icon at bounding box center [252, 61] width 4 height 4
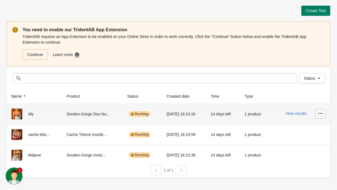
click at [323, 114] on icon "button" at bounding box center [321, 113] width 6 height 6
click at [297, 128] on span "Delete" at bounding box center [304, 128] width 33 height 6
click at [292, 130] on span "Delete" at bounding box center [304, 128] width 33 height 6
click at [293, 165] on span "Finish" at bounding box center [304, 163] width 33 height 6
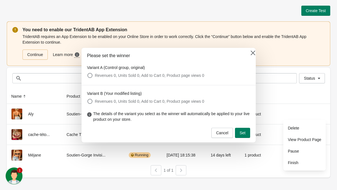
click at [289, 151] on div at bounding box center [168, 95] width 337 height 190
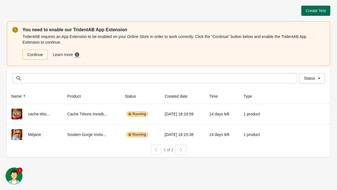
click at [320, 8] on span "Create Test" at bounding box center [316, 10] width 20 height 4
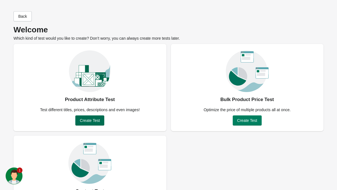
click at [89, 120] on span "Create Test" at bounding box center [90, 120] width 20 height 4
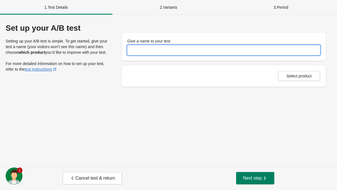
click at [168, 51] on input "Give a name to your test" at bounding box center [223, 50] width 193 height 10
type input "***"
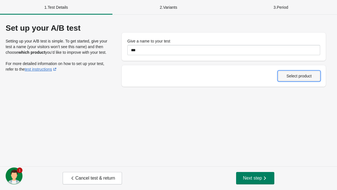
click at [301, 76] on span "Select product" at bounding box center [298, 76] width 25 height 4
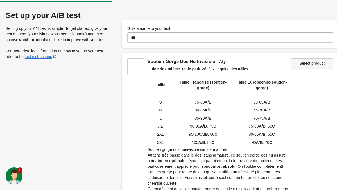
scroll to position [108, 0]
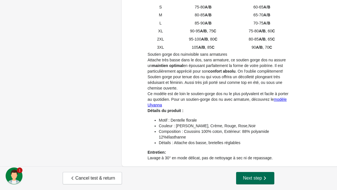
click at [260, 177] on span "Next step" at bounding box center [255, 178] width 25 height 6
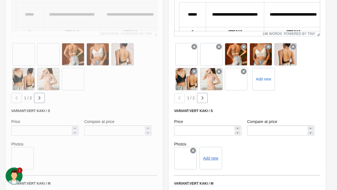
scroll to position [314, 0]
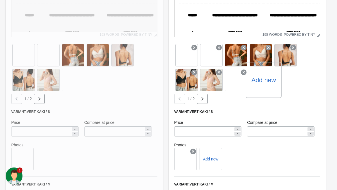
click at [263, 82] on label "Add new" at bounding box center [263, 79] width 24 height 9
click at [0, 0] on input "Add new" at bounding box center [0, 0] width 0 height 0
click at [265, 82] on label "Add new" at bounding box center [263, 79] width 24 height 9
click at [0, 0] on input "Add new" at bounding box center [0, 0] width 0 height 0
click at [196, 44] on icon at bounding box center [198, 43] width 9 height 9
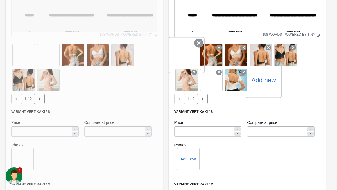
click at [198, 44] on icon at bounding box center [198, 43] width 9 height 9
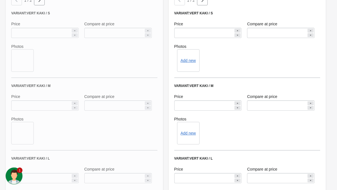
scroll to position [422, 0]
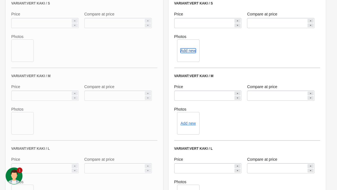
click at [186, 49] on button "Add new" at bounding box center [187, 50] width 15 height 4
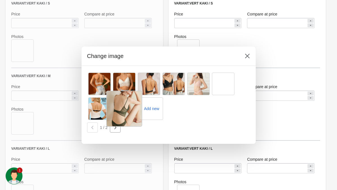
click at [121, 109] on div at bounding box center [124, 109] width 36 height 36
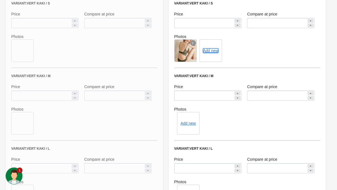
scroll to position [453, 0]
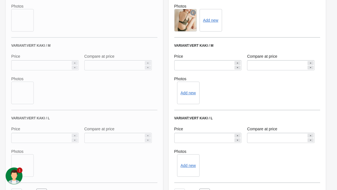
click at [189, 88] on div "Add new" at bounding box center [188, 93] width 22 height 22
click at [189, 94] on button "Add new" at bounding box center [187, 93] width 15 height 4
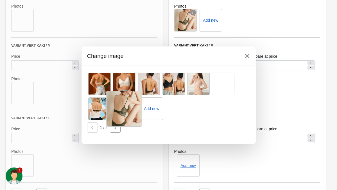
click at [124, 111] on div at bounding box center [124, 109] width 36 height 36
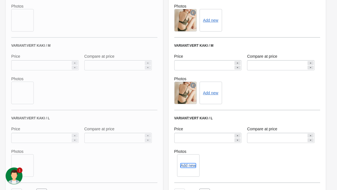
click at [188, 166] on button "Add new" at bounding box center [187, 165] width 15 height 4
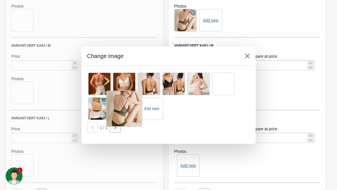
click at [128, 113] on div at bounding box center [124, 109] width 36 height 36
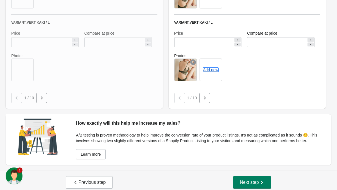
scroll to position [558, 0]
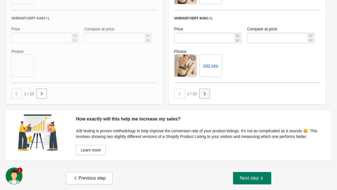
click at [203, 92] on button "button" at bounding box center [204, 94] width 11 height 10
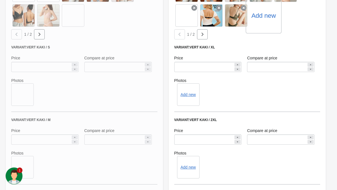
scroll to position [376, 0]
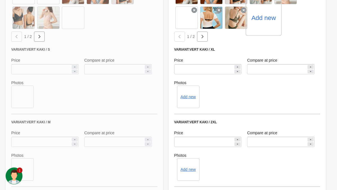
click at [190, 99] on div "Add new" at bounding box center [188, 96] width 22 height 22
click at [187, 97] on button "Add new" at bounding box center [187, 96] width 15 height 4
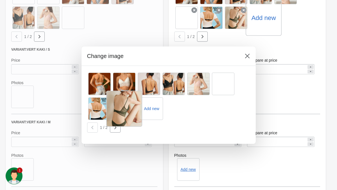
click at [121, 105] on div at bounding box center [124, 109] width 36 height 36
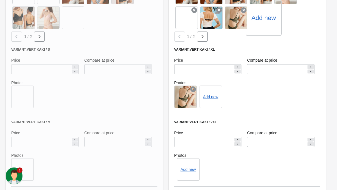
click at [188, 165] on div "Add new" at bounding box center [188, 169] width 22 height 22
click at [188, 170] on button "Add new" at bounding box center [187, 169] width 15 height 4
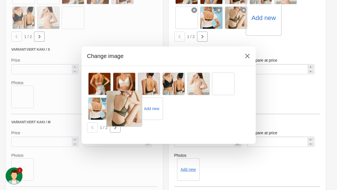
click at [122, 103] on div at bounding box center [124, 109] width 36 height 36
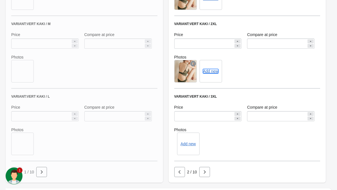
scroll to position [519, 0]
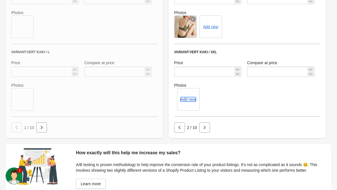
click at [186, 99] on button "Add new" at bounding box center [187, 99] width 15 height 4
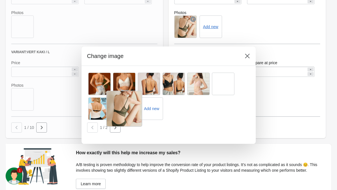
click at [125, 105] on div at bounding box center [124, 109] width 36 height 36
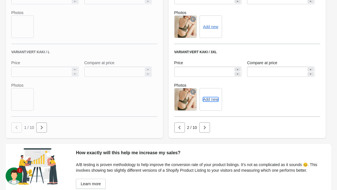
scroll to position [558, 0]
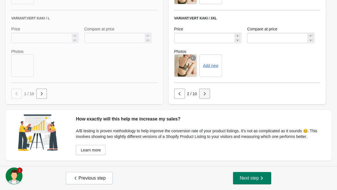
click at [205, 92] on icon "button" at bounding box center [205, 93] width 2 height 3
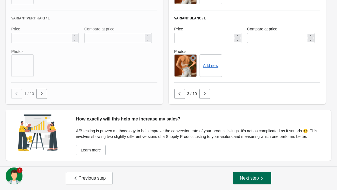
click at [247, 180] on span "Next step" at bounding box center [252, 178] width 25 height 6
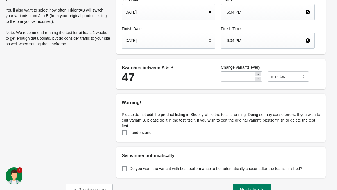
scroll to position [54, 0]
drag, startPoint x: 234, startPoint y: 76, endPoint x: 207, endPoint y: 76, distance: 27.0
click at [207, 76] on div "Switches between A & B 47 Change variants every: ** ******* ***** **** minutes" at bounding box center [218, 73] width 198 height 25
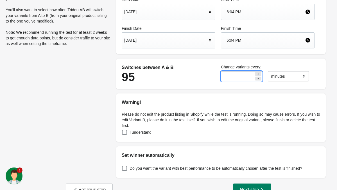
type input "**"
click at [209, 91] on div "Adjust the timeframe Start Date [DATE] Start Time 6:04 PM Finish Date [DATE] Fi…" at bounding box center [220, 74] width 221 height 208
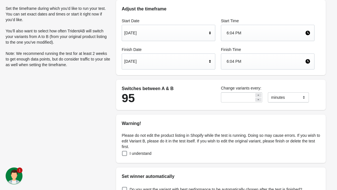
scroll to position [26, 0]
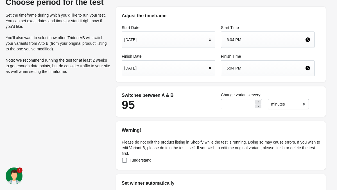
click at [168, 64] on div "[DATE]" at bounding box center [165, 68] width 83 height 11
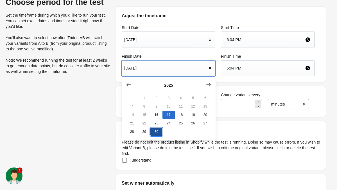
click at [158, 130] on button "30" at bounding box center [156, 131] width 12 height 8
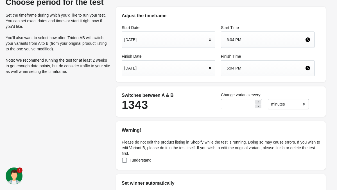
click at [94, 103] on div "Choose period for the test Set the timeframe during which you’d like to run you…" at bounding box center [169, 102] width 326 height 208
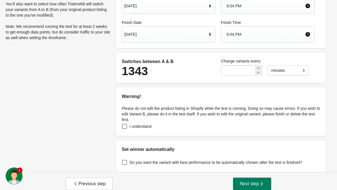
scroll to position [65, 0]
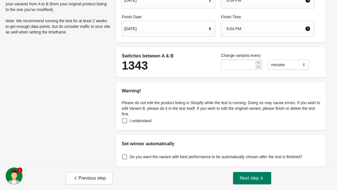
click at [130, 119] on span "I understand" at bounding box center [141, 121] width 22 height 6
click at [251, 177] on span "Next step" at bounding box center [252, 178] width 25 height 6
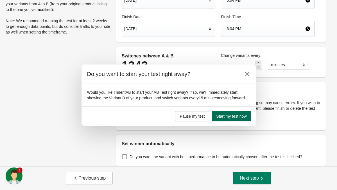
click at [240, 121] on button "Start my test now" at bounding box center [231, 116] width 39 height 10
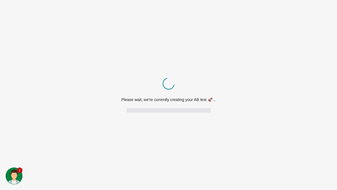
scroll to position [0, 0]
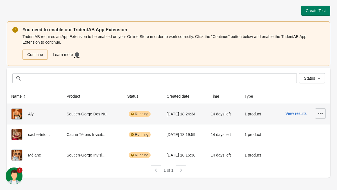
click at [322, 114] on icon "button" at bounding box center [321, 113] width 6 height 6
click at [318, 139] on span "View Product Page" at bounding box center [304, 140] width 33 height 6
